Goal: Entertainment & Leisure: Consume media (video, audio)

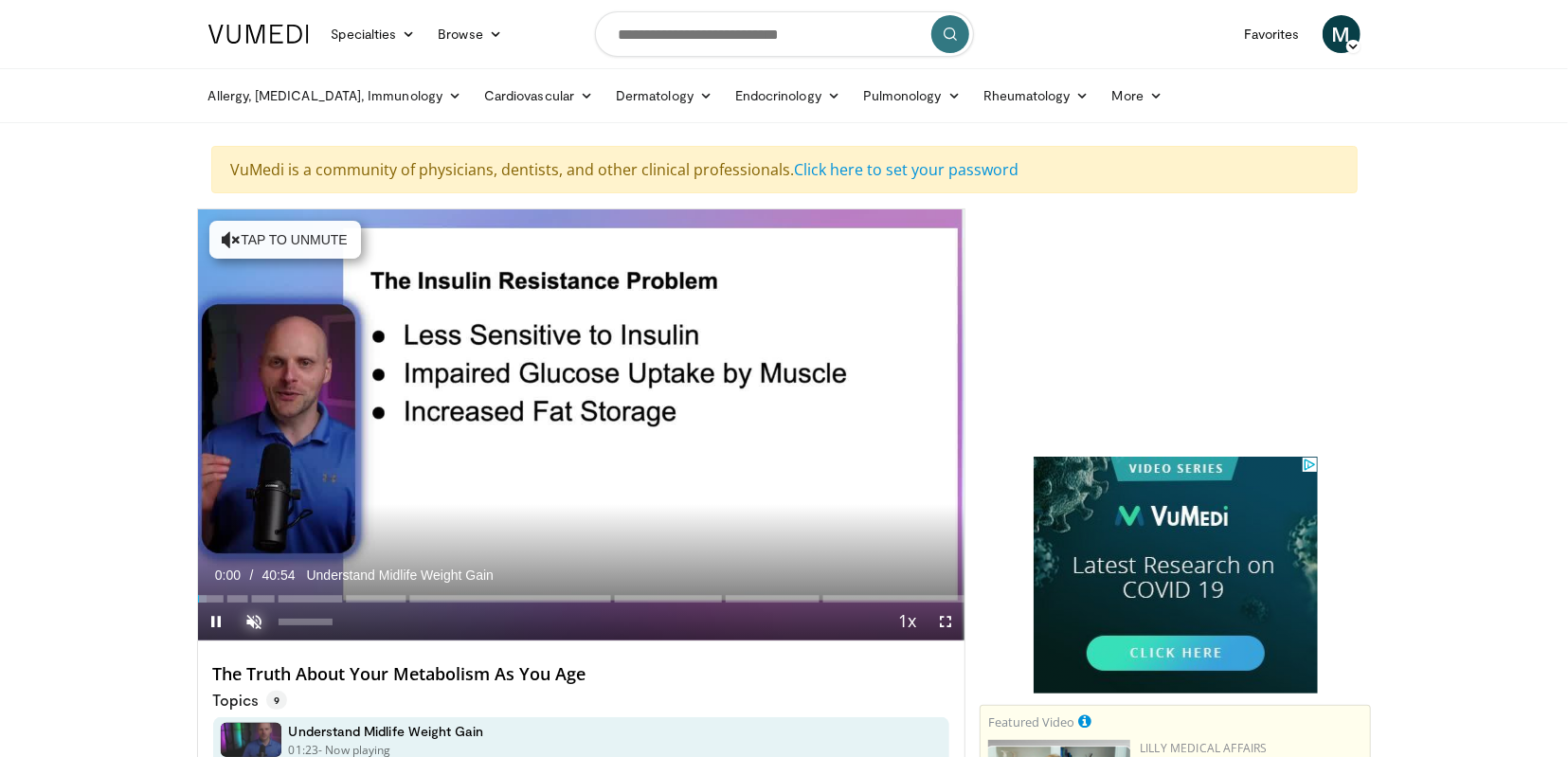
click at [254, 621] on span "Video Player" at bounding box center [254, 621] width 38 height 38
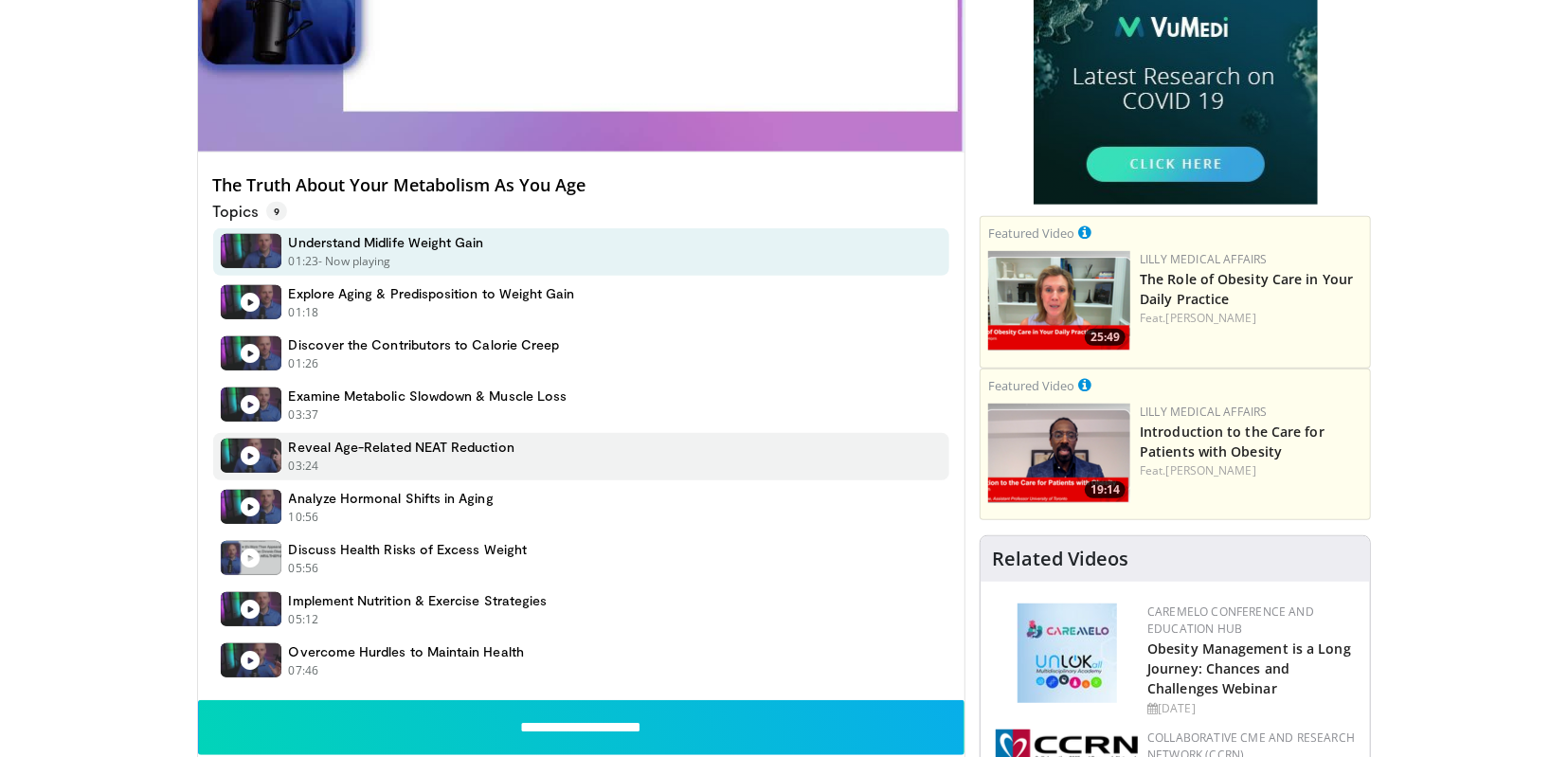
scroll to position [488, 0]
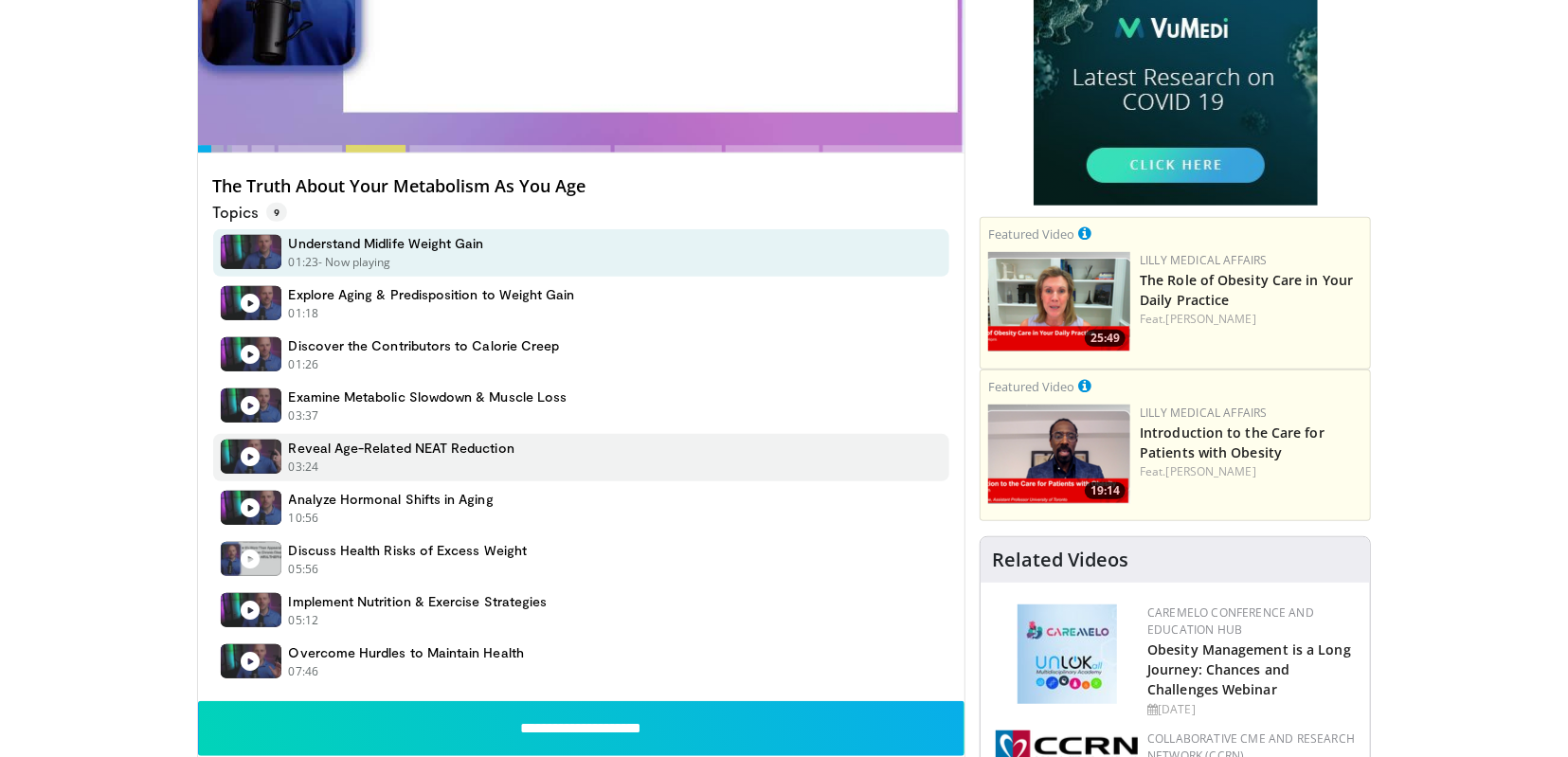
click at [248, 455] on icon at bounding box center [250, 456] width 19 height 19
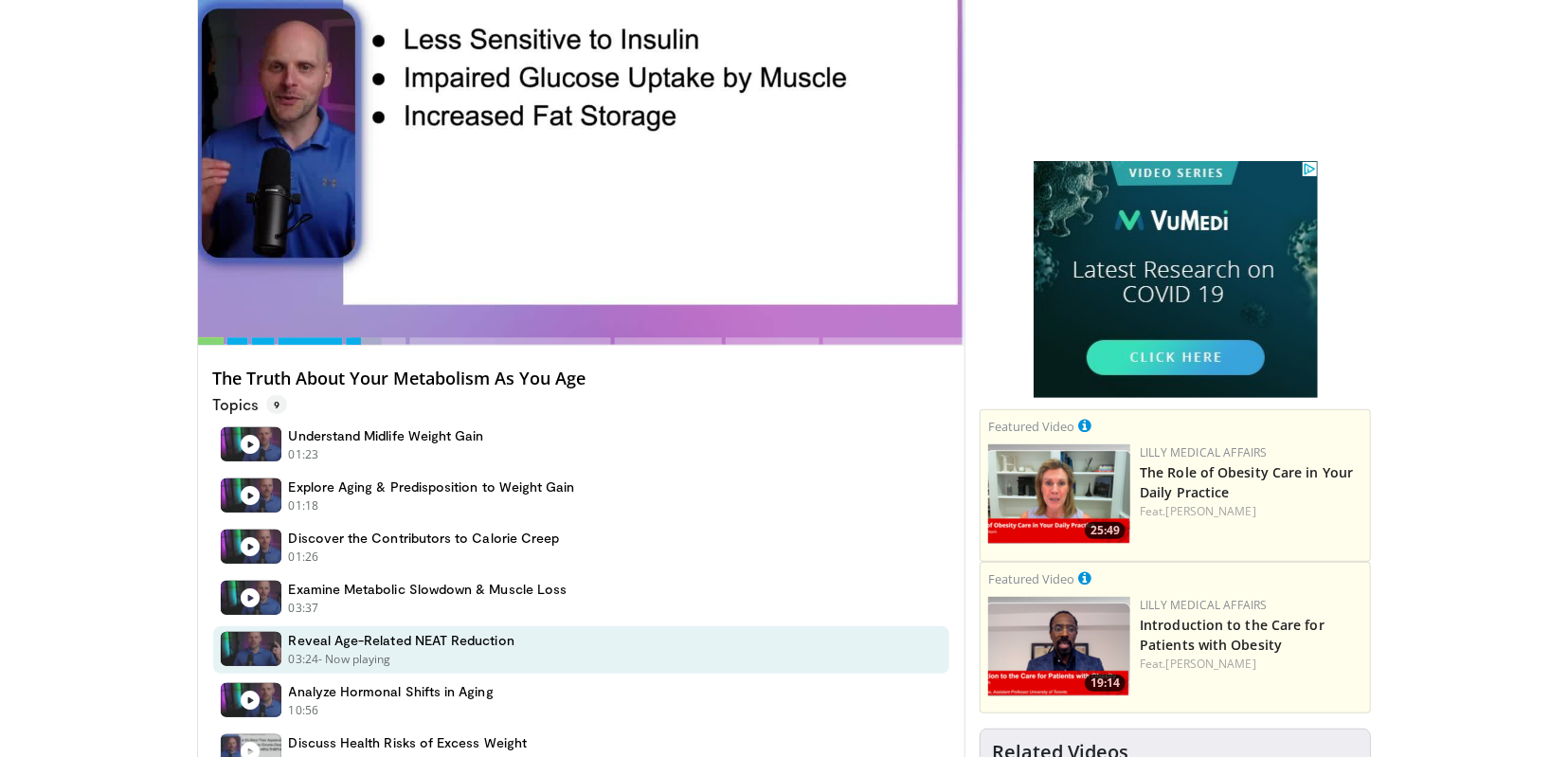
scroll to position [295, 0]
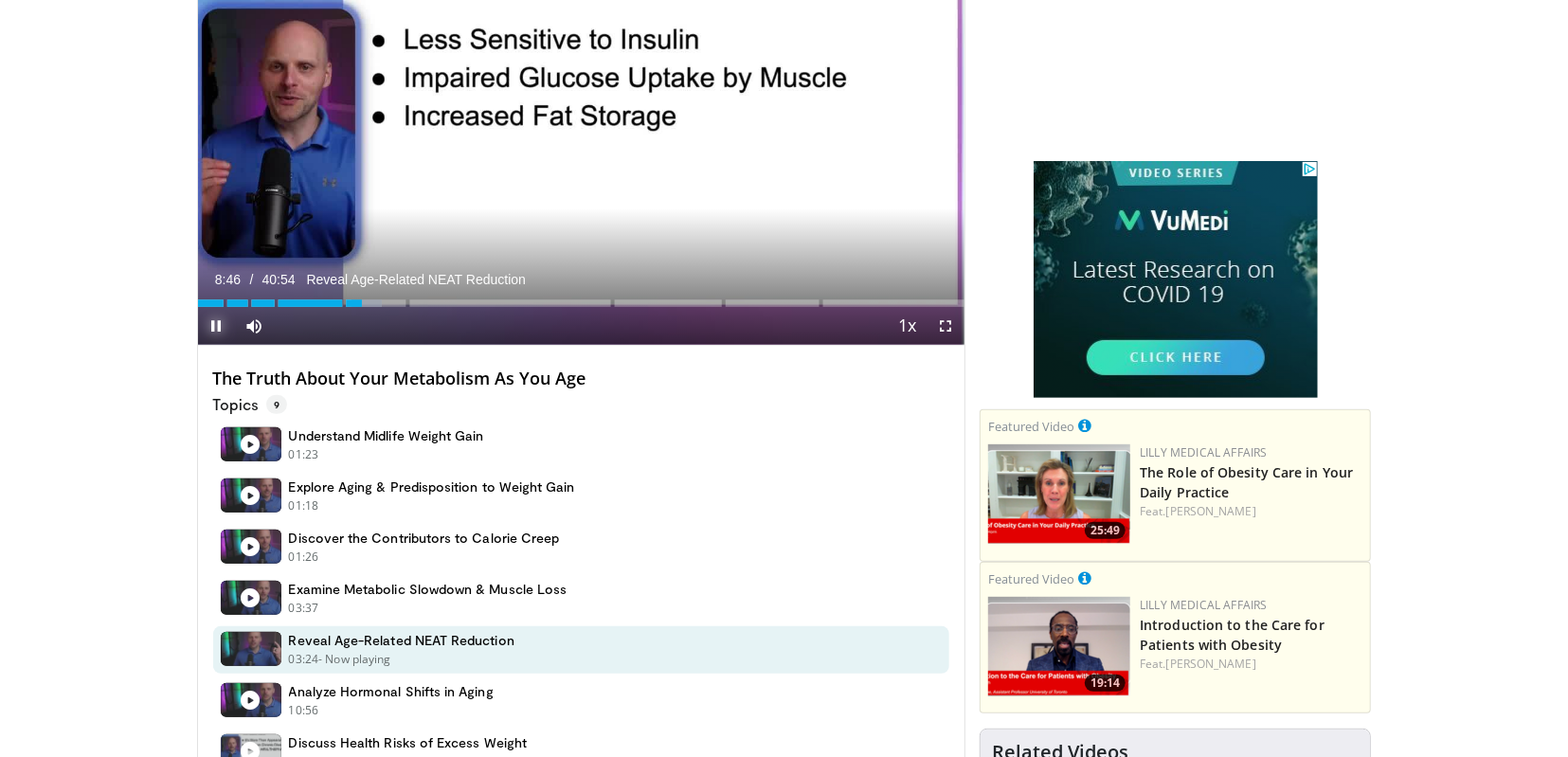
click at [218, 323] on span "Video Player" at bounding box center [216, 325] width 38 height 38
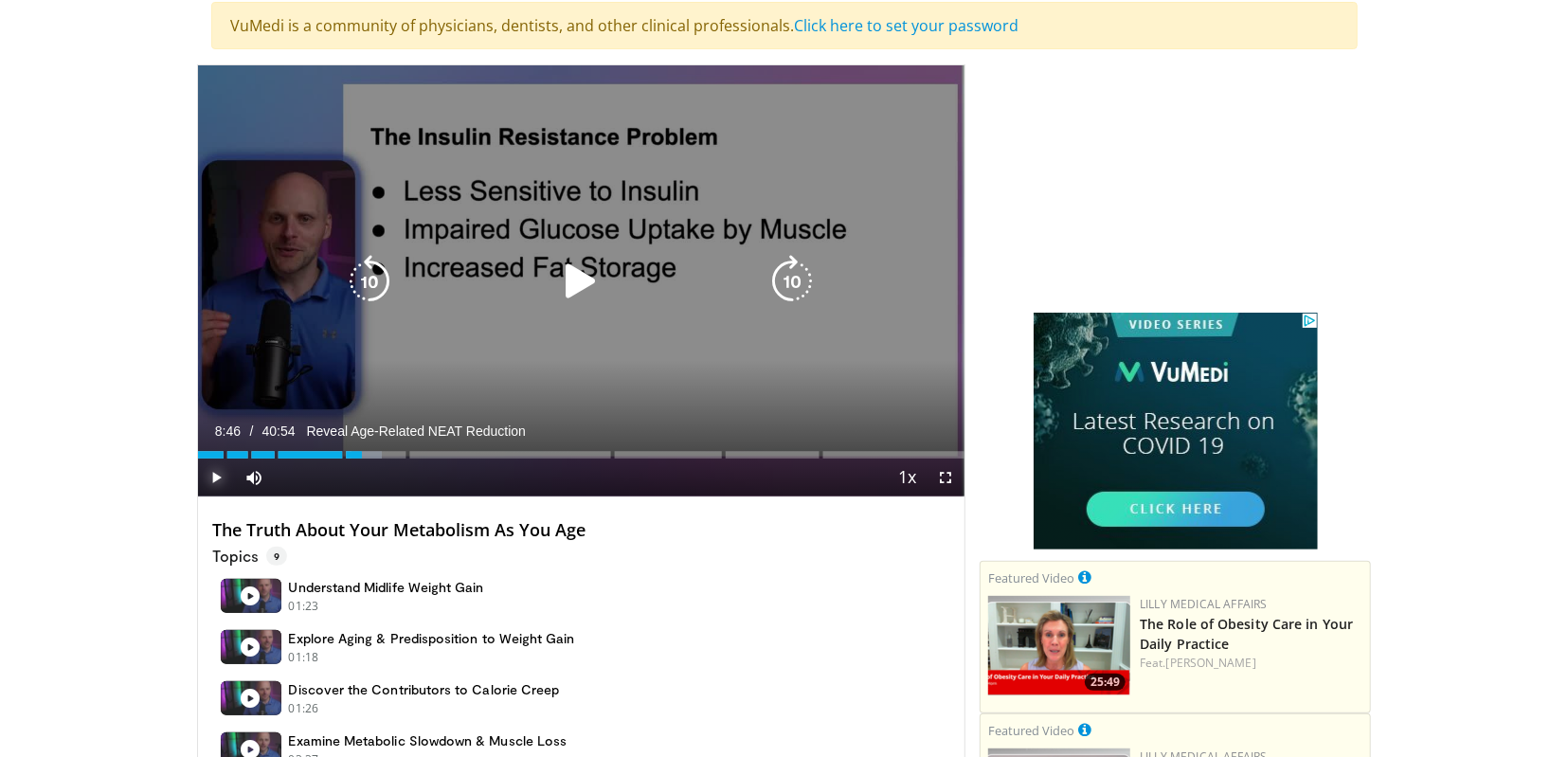
scroll to position [0, 0]
